Goal: Task Accomplishment & Management: Manage account settings

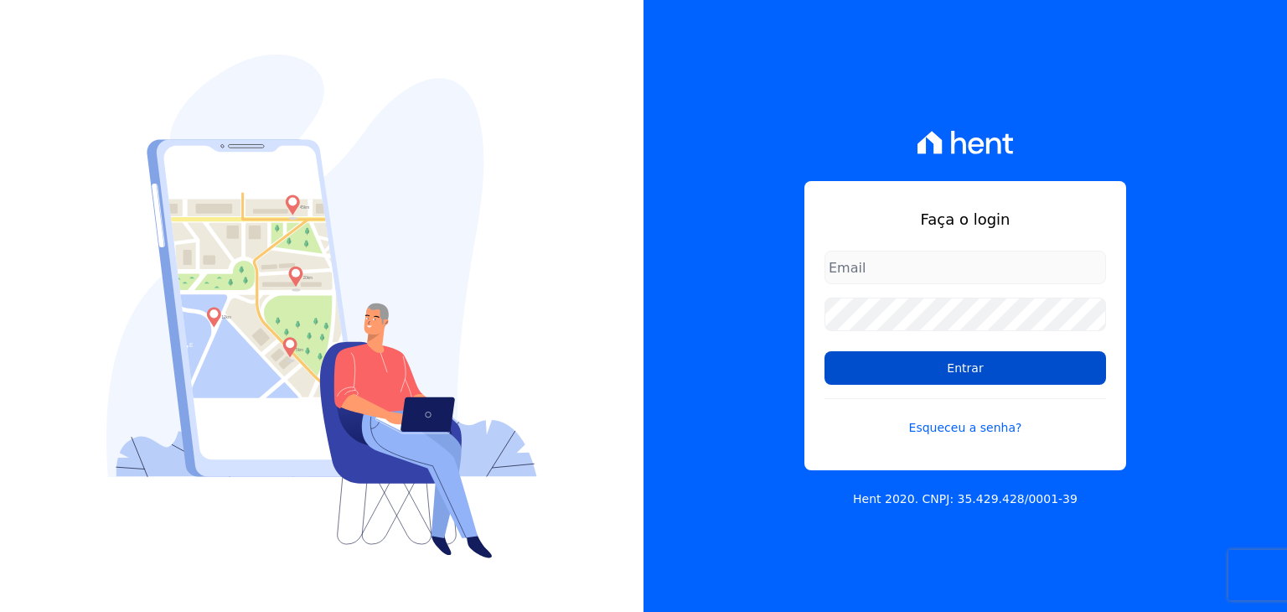
type input "[EMAIL_ADDRESS][DOMAIN_NAME]"
click at [1001, 373] on input "Entrar" at bounding box center [966, 368] width 282 height 34
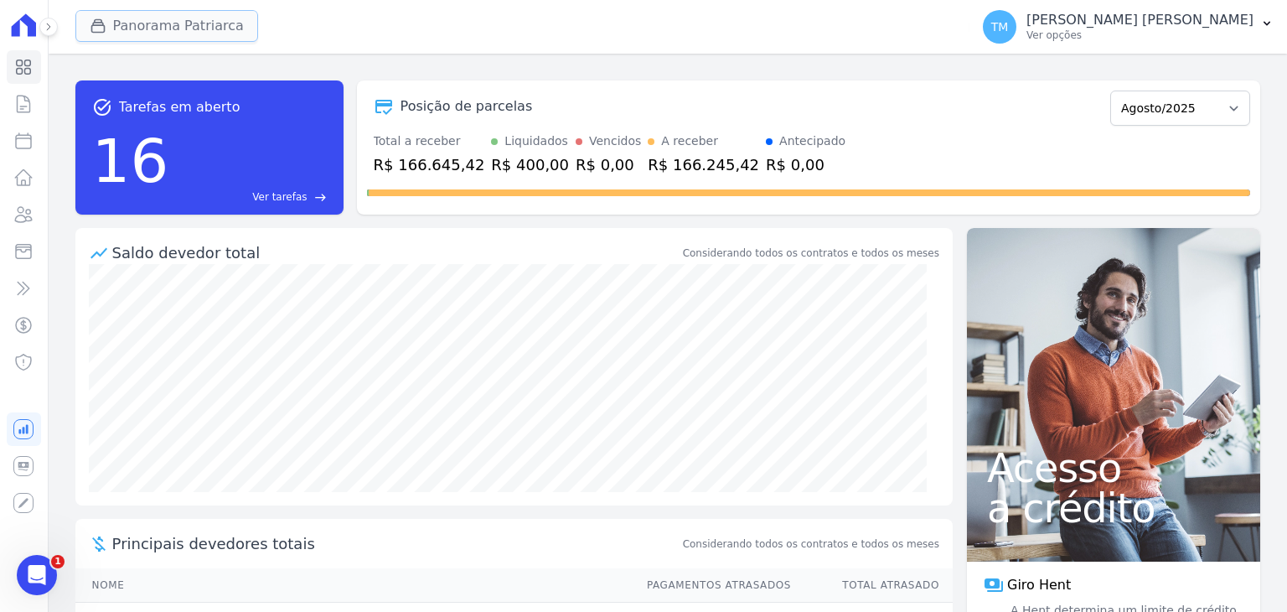
click at [156, 34] on button "Panorama Patriarca" at bounding box center [166, 26] width 183 height 32
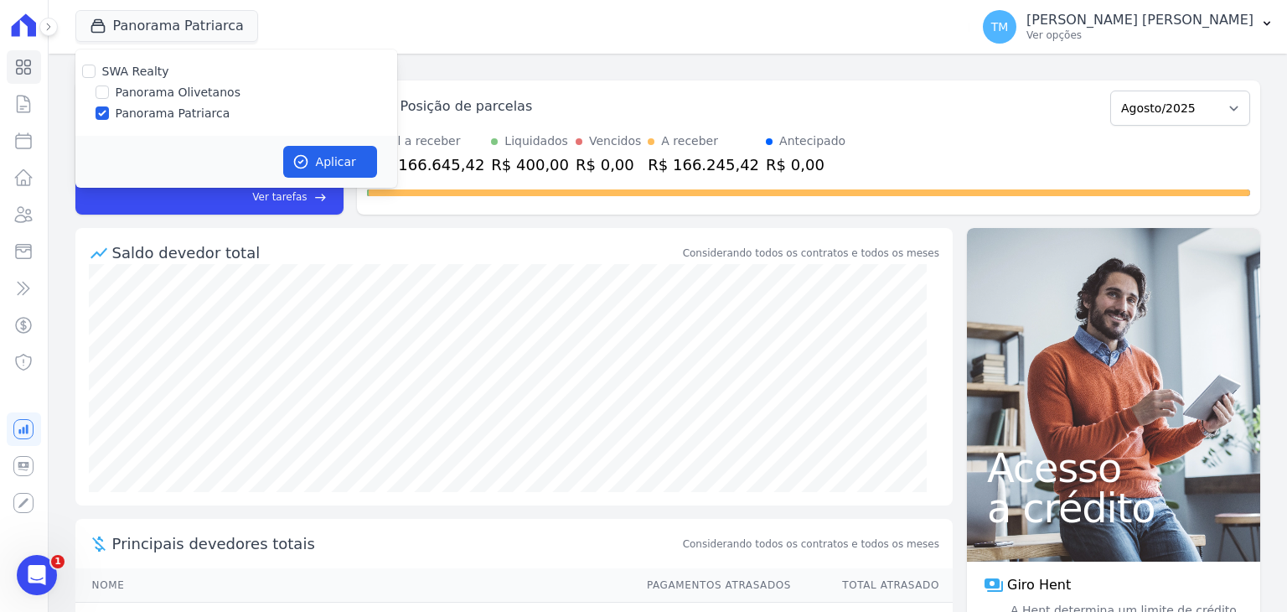
click at [155, 96] on label "Panorama Olivetanos" at bounding box center [178, 93] width 125 height 18
click at [109, 96] on input "Panorama Olivetanos" at bounding box center [102, 91] width 13 height 13
checkbox input "true"
click at [153, 127] on div "SWA Realty Panorama Olivetanos Panorama Patriarca" at bounding box center [236, 92] width 322 height 86
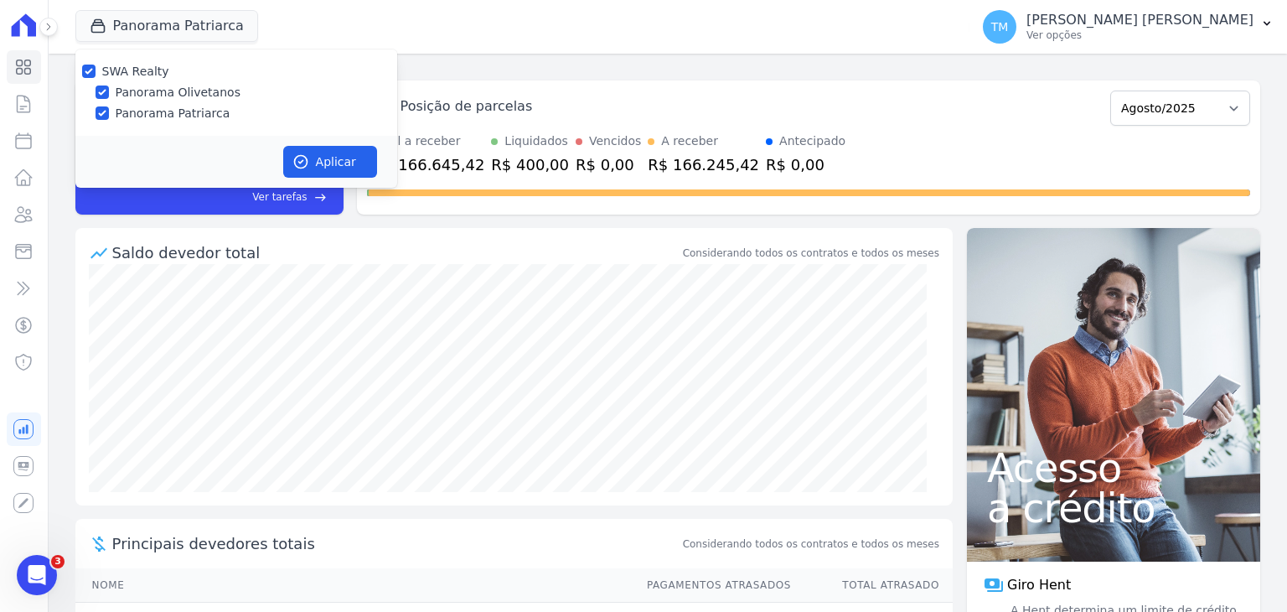
click at [156, 119] on label "Panorama Patriarca" at bounding box center [173, 114] width 115 height 18
click at [109, 119] on input "Panorama Patriarca" at bounding box center [102, 112] width 13 height 13
checkbox input "false"
click at [318, 169] on button "Aplicar" at bounding box center [330, 162] width 94 height 32
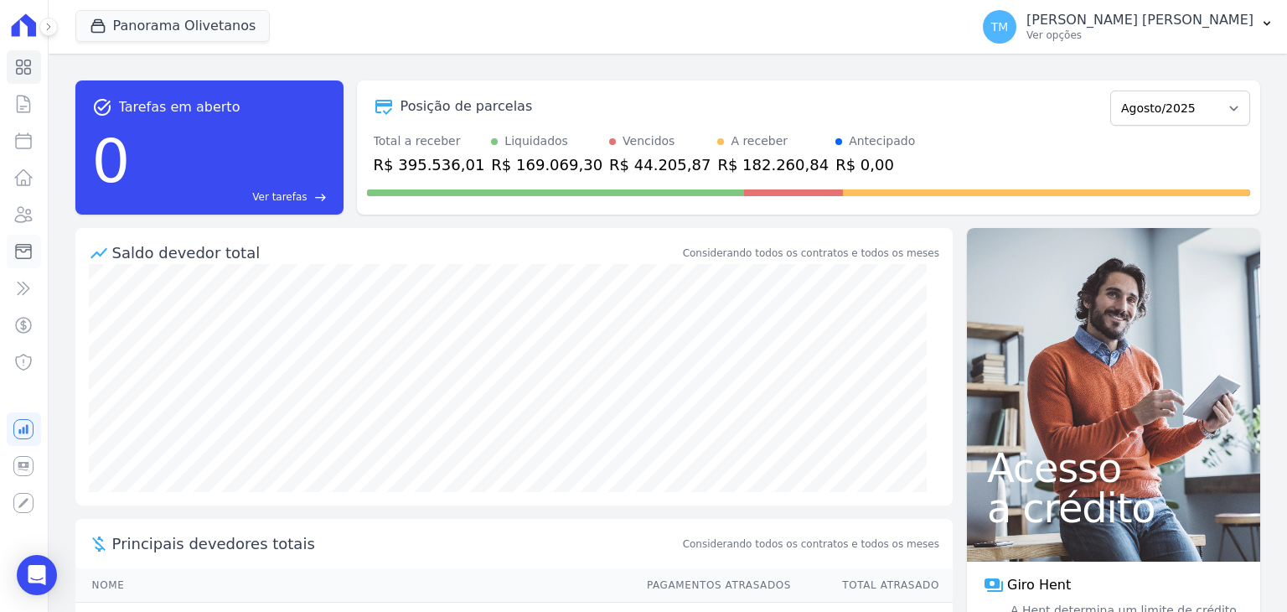
click at [36, 251] on link "Minha Carteira" at bounding box center [24, 252] width 34 height 34
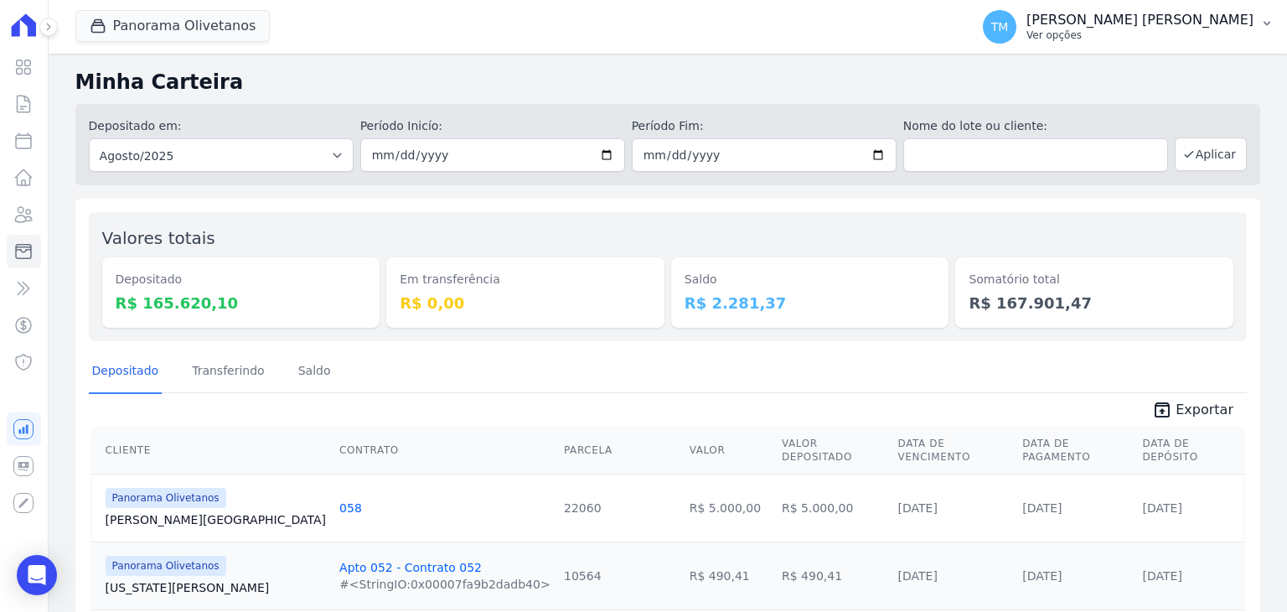
click at [1207, 38] on p "Ver opções" at bounding box center [1139, 34] width 227 height 13
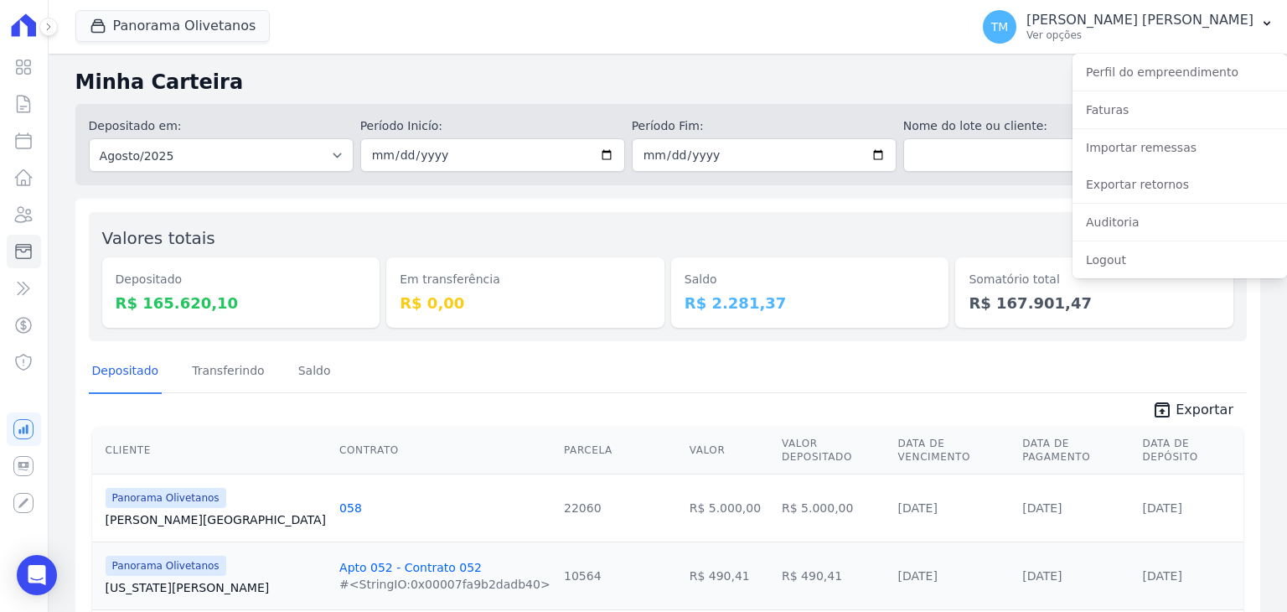
click at [850, 230] on div "Saldo R$ 2.281,37" at bounding box center [810, 276] width 278 height 102
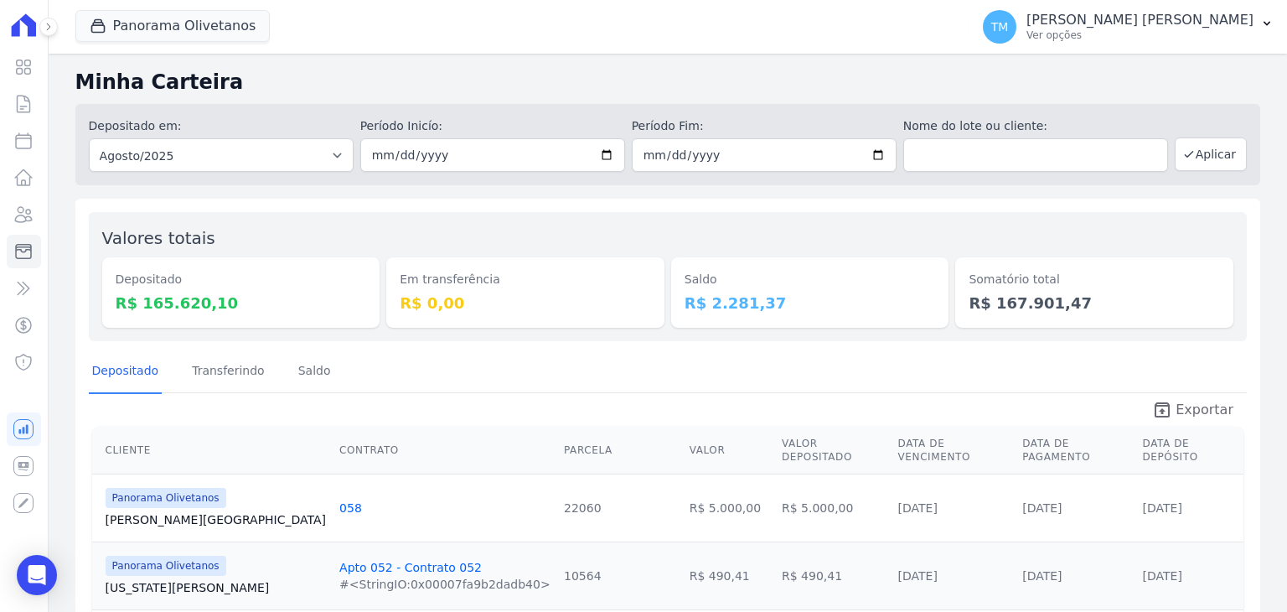
click at [1211, 407] on span "Exportar" at bounding box center [1205, 410] width 58 height 20
click at [1164, 31] on p "Ver opções" at bounding box center [1139, 34] width 227 height 13
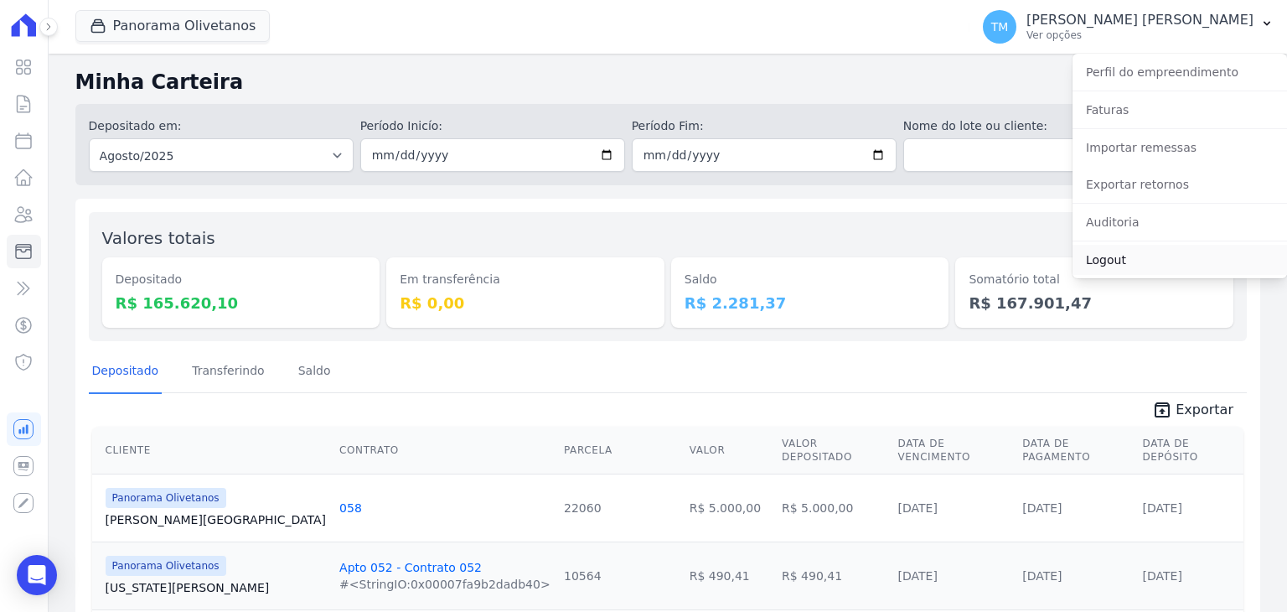
click at [1106, 256] on link "Logout" at bounding box center [1180, 260] width 215 height 30
